Goal: Find specific page/section: Find specific page/section

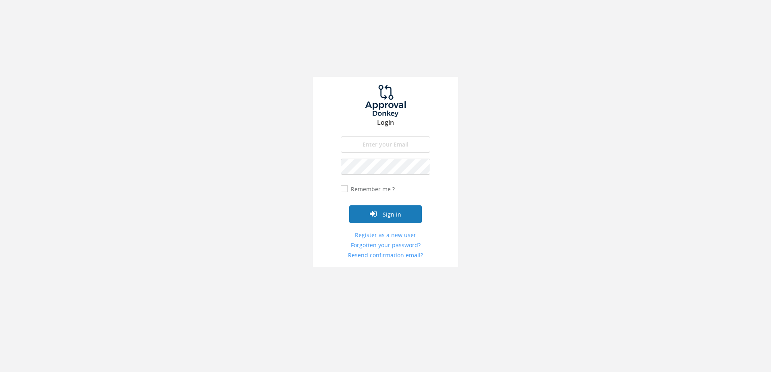
type input "[PERSON_NAME][EMAIL_ADDRESS][DOMAIN_NAME]"
click at [404, 210] on button "Sign in" at bounding box center [385, 215] width 73 height 18
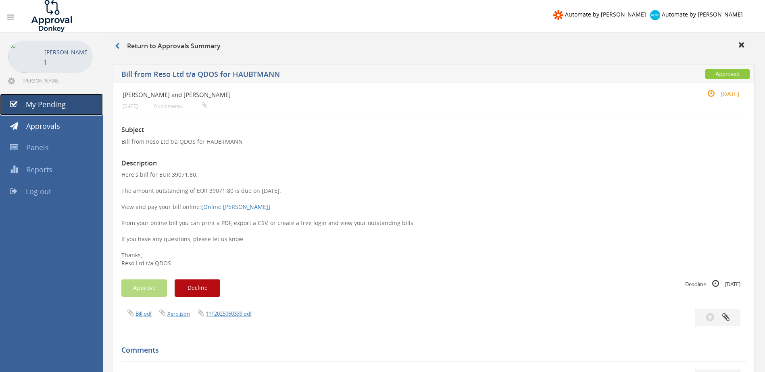
click at [76, 103] on link "My Pending" at bounding box center [51, 105] width 103 height 22
